Goal: Task Accomplishment & Management: Manage account settings

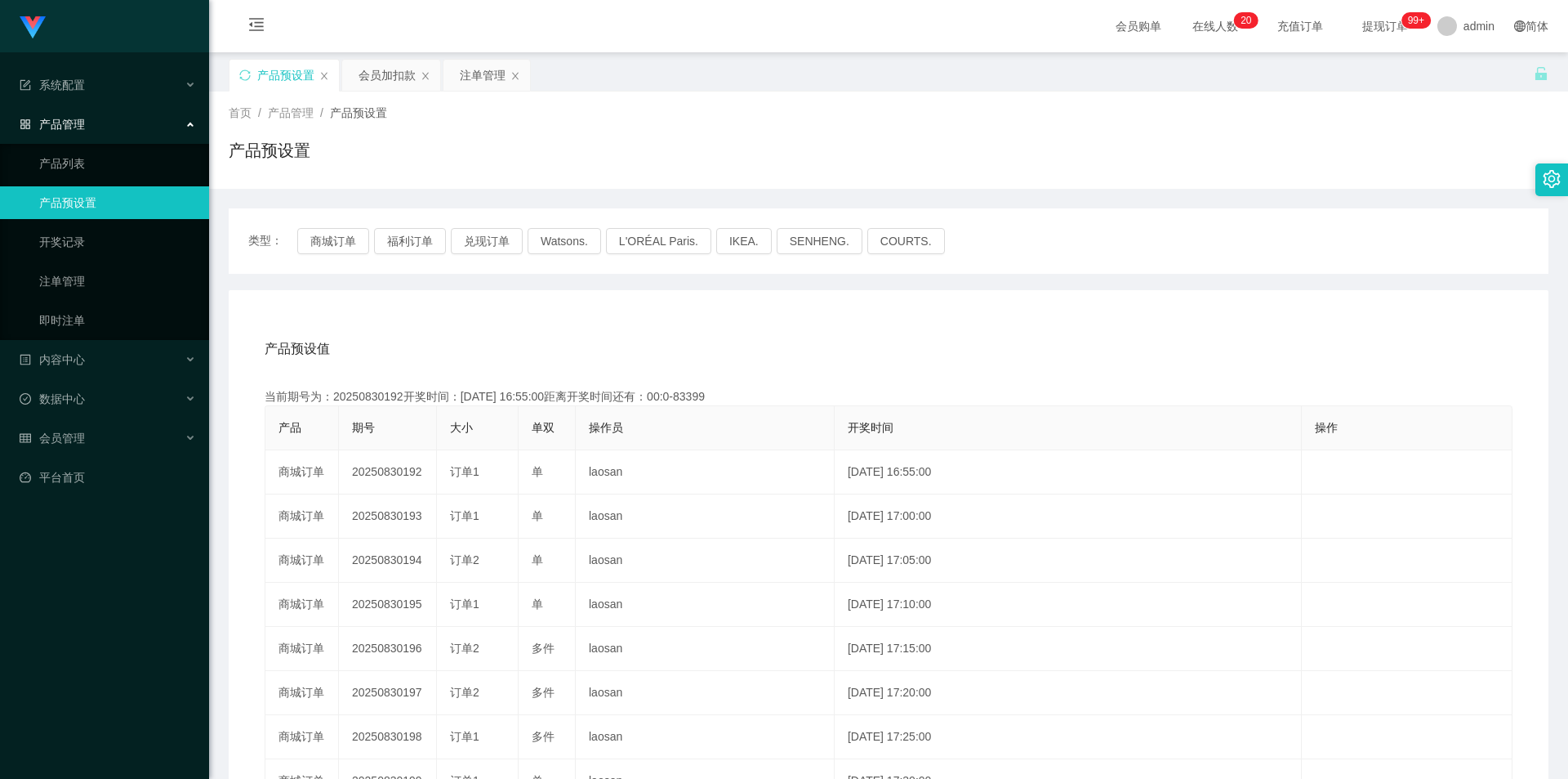
click at [90, 196] on link "产品预设置" at bounding box center [117, 202] width 157 height 32
click at [339, 228] on button "商城订单" at bounding box center [333, 241] width 72 height 26
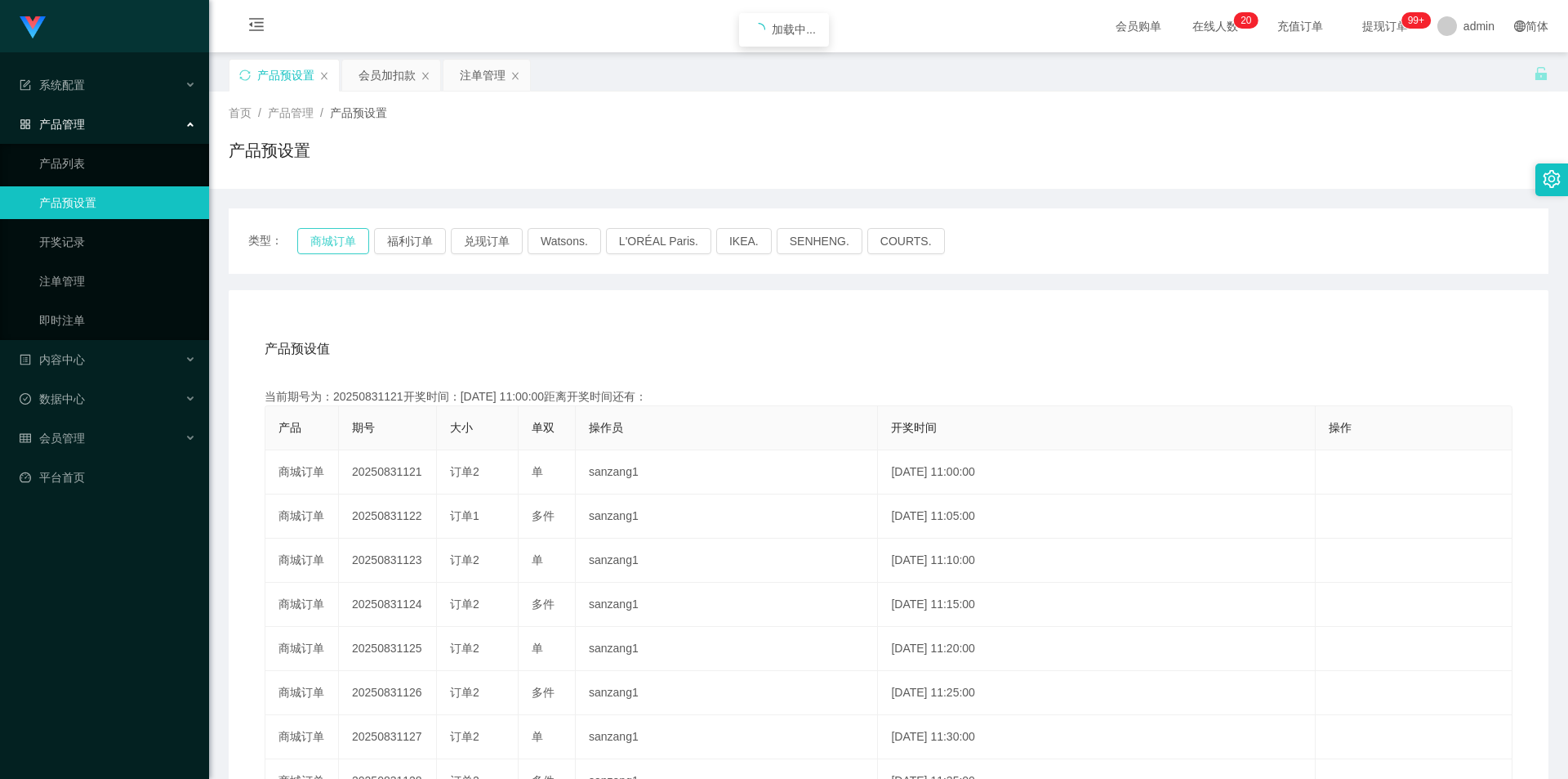
click at [339, 228] on button "商城订单" at bounding box center [333, 241] width 72 height 26
click at [117, 286] on link "注单管理" at bounding box center [117, 280] width 157 height 32
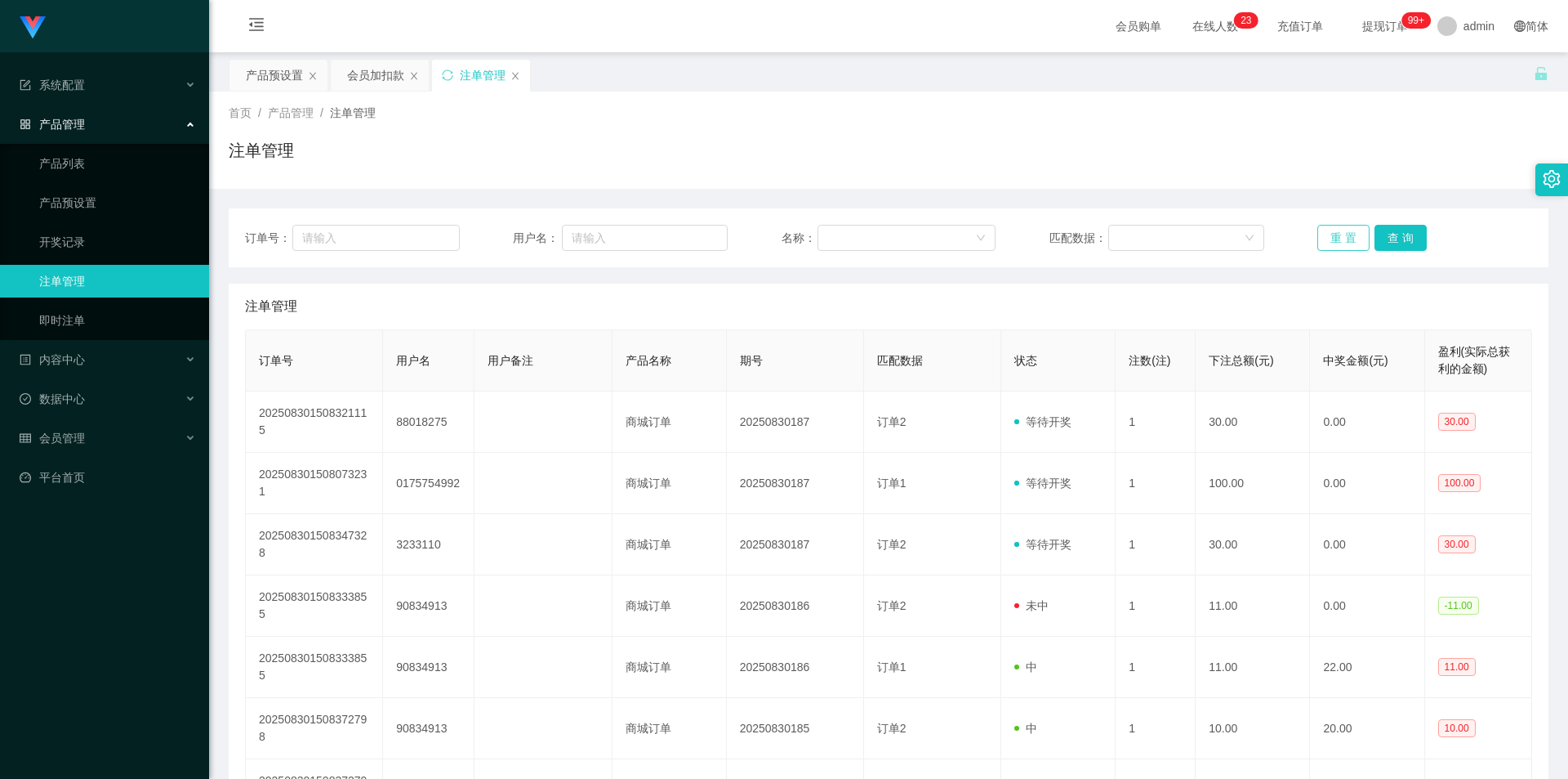
click at [1327, 241] on button "重 置" at bounding box center [1343, 237] width 52 height 26
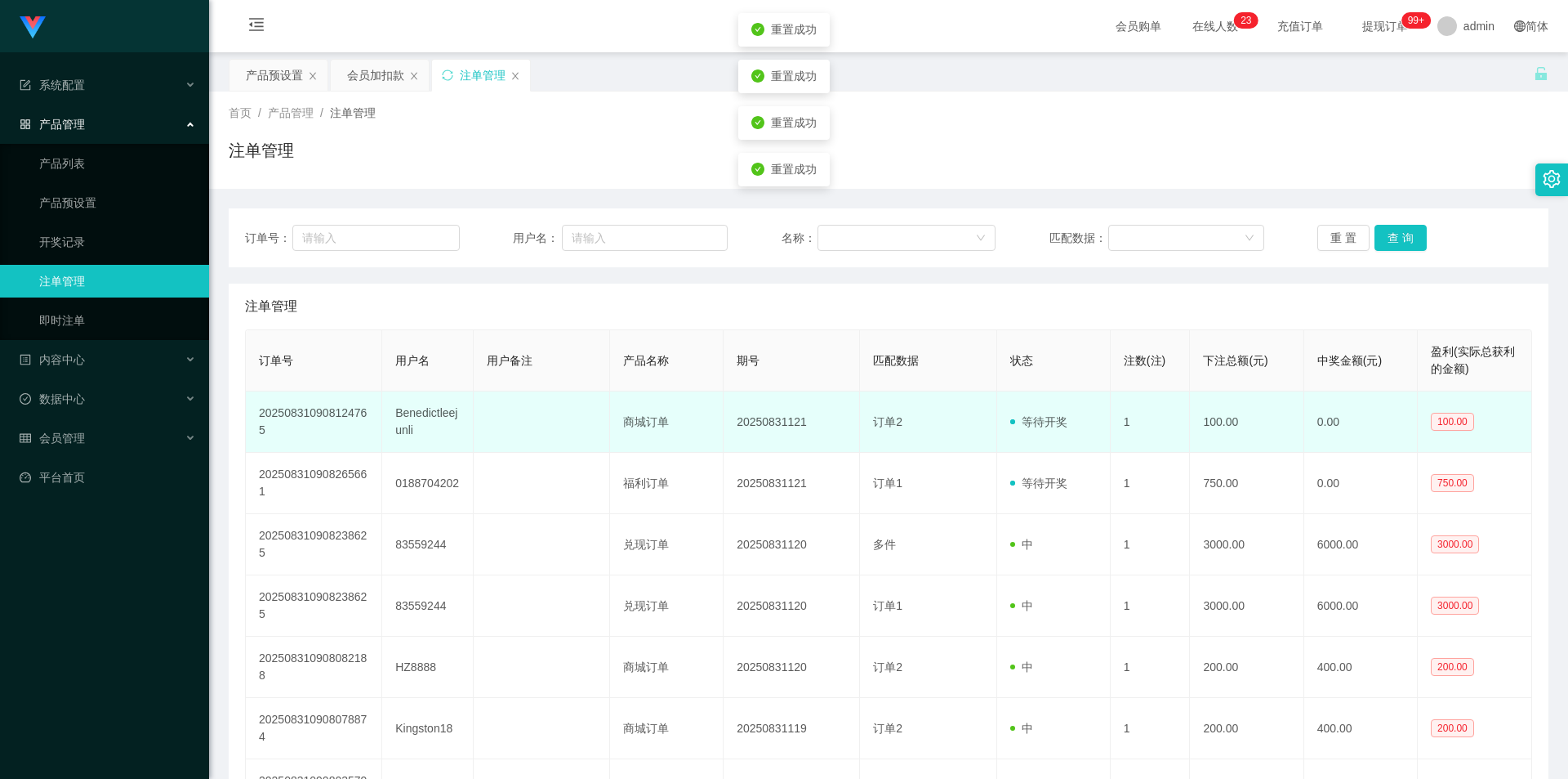
click at [424, 427] on td "Benedictleejunli" at bounding box center [428, 422] width 91 height 62
